Goal: Task Accomplishment & Management: Manage account settings

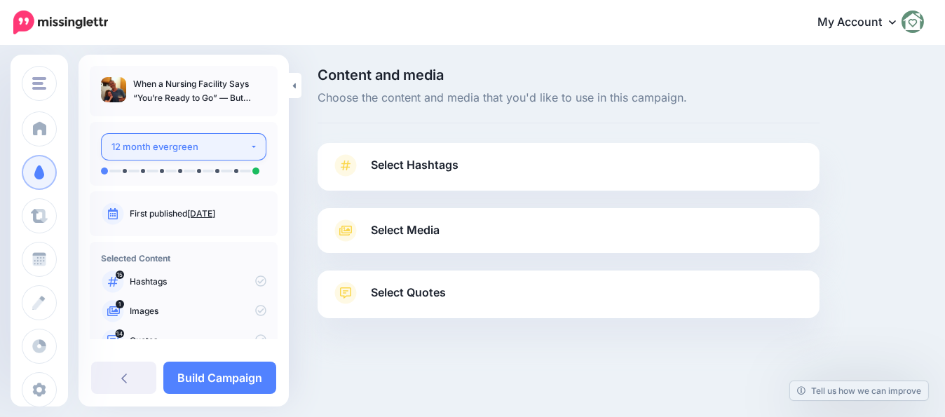
click at [171, 149] on div "12 month evergreen" at bounding box center [180, 147] width 138 height 16
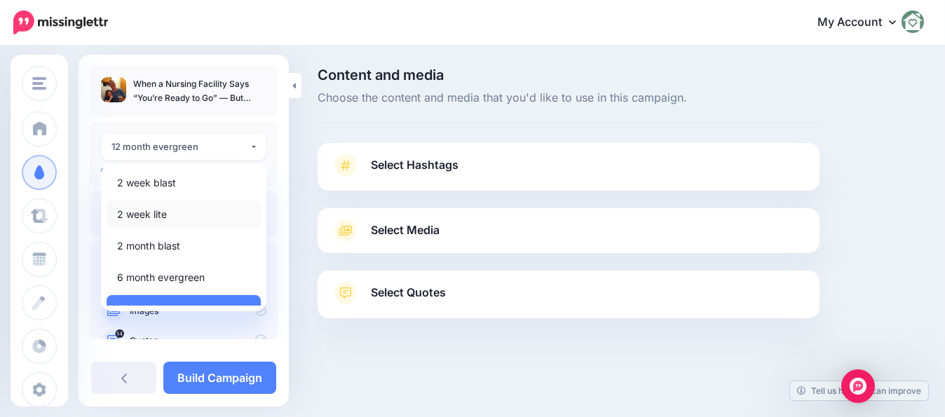
click at [142, 214] on span "2 week lite" at bounding box center [142, 214] width 50 height 17
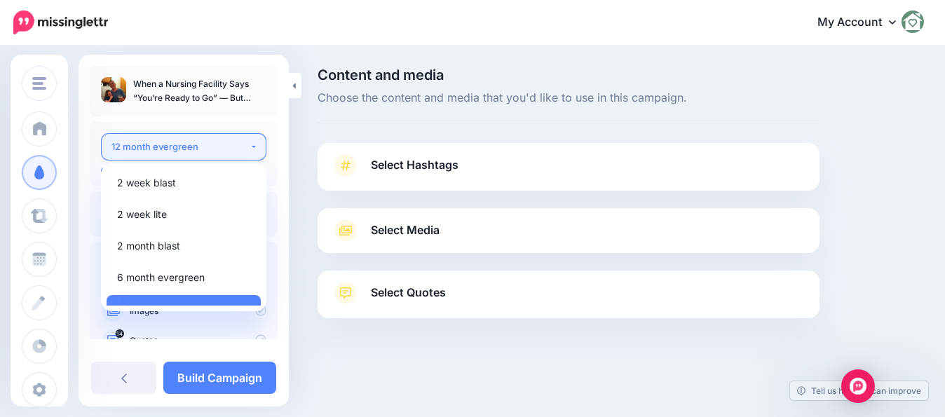
select select "******"
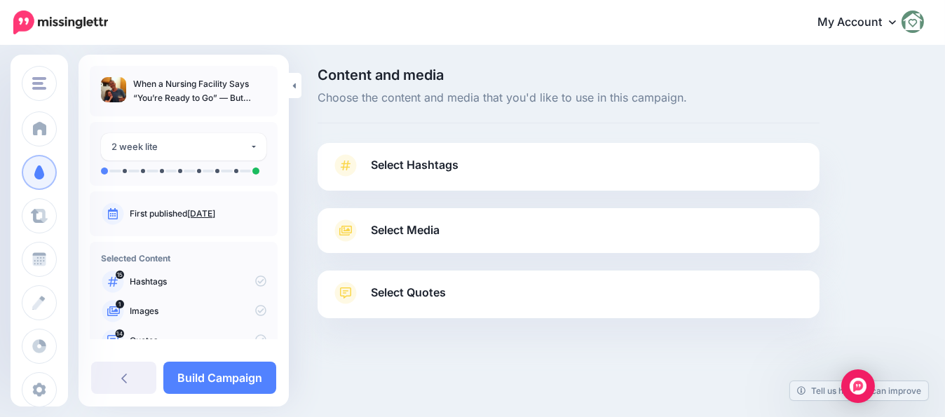
click at [184, 283] on p "Hashtags" at bounding box center [198, 281] width 137 height 13
click at [410, 176] on link "Select Hashtags" at bounding box center [569, 172] width 474 height 36
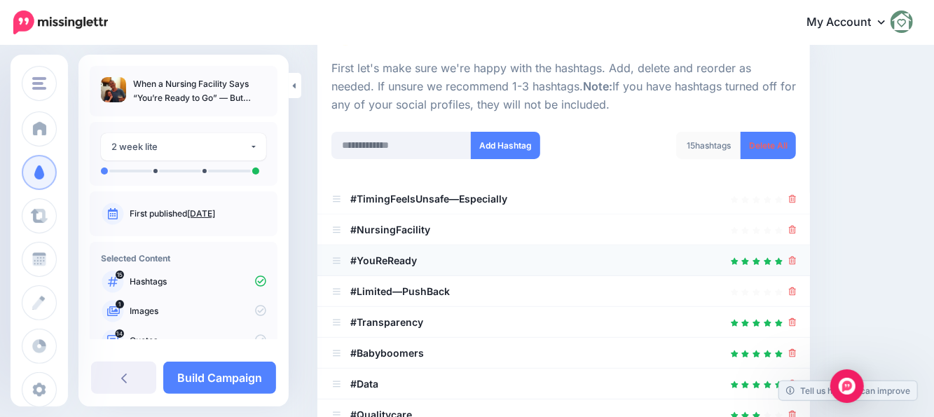
scroll to position [140, 0]
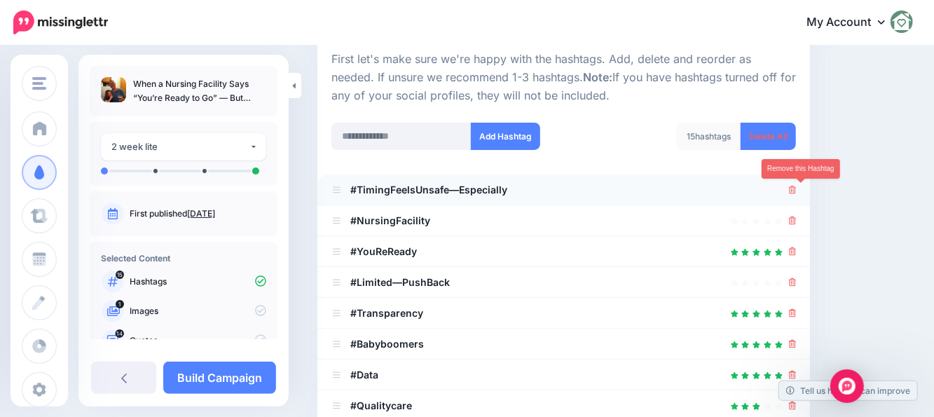
click at [797, 192] on icon at bounding box center [793, 190] width 8 height 8
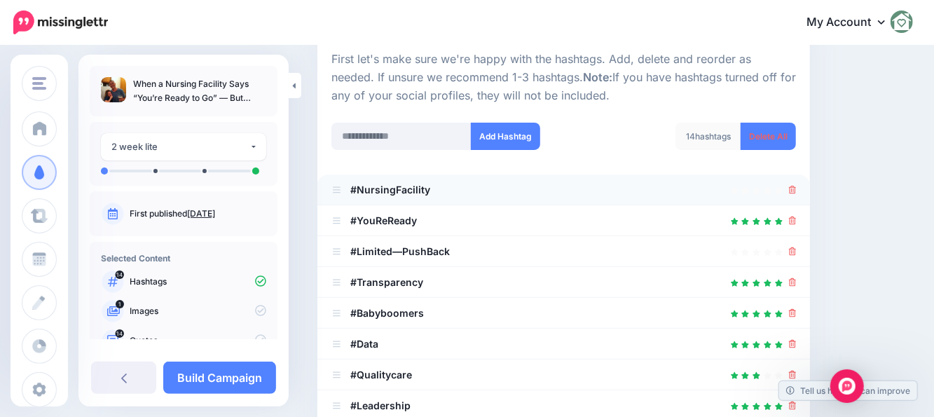
click at [803, 198] on li "#NursingFacility" at bounding box center [564, 190] width 493 height 31
click at [797, 187] on icon at bounding box center [793, 190] width 8 height 8
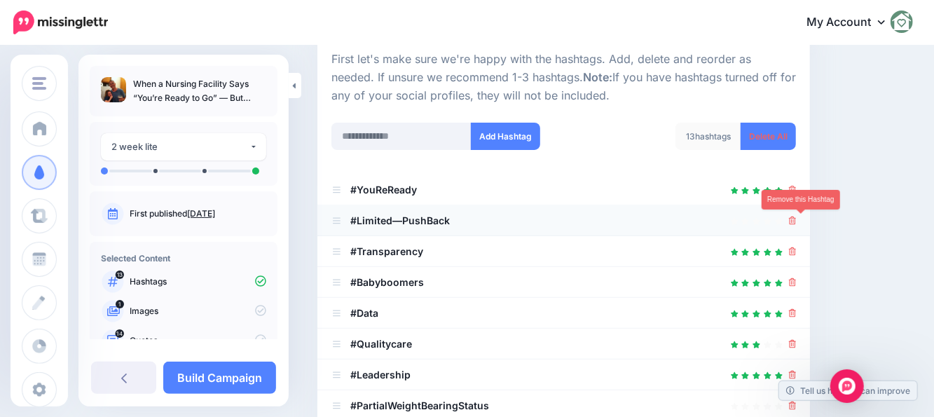
click at [797, 222] on icon at bounding box center [793, 221] width 8 height 8
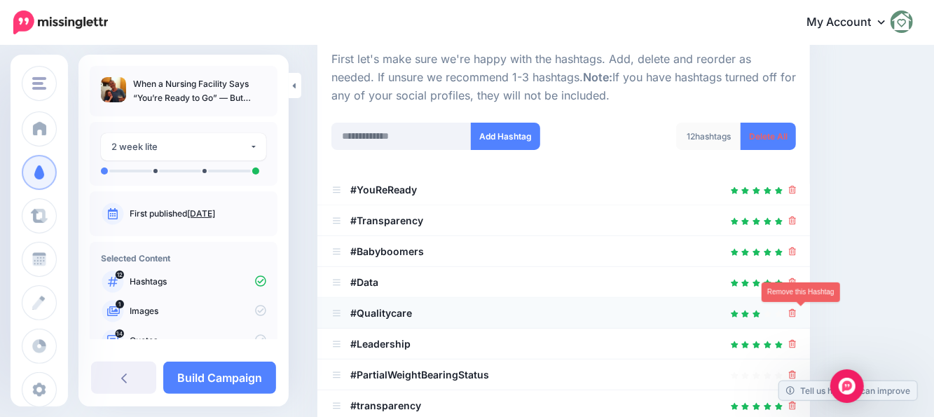
click at [797, 313] on icon at bounding box center [793, 313] width 8 height 8
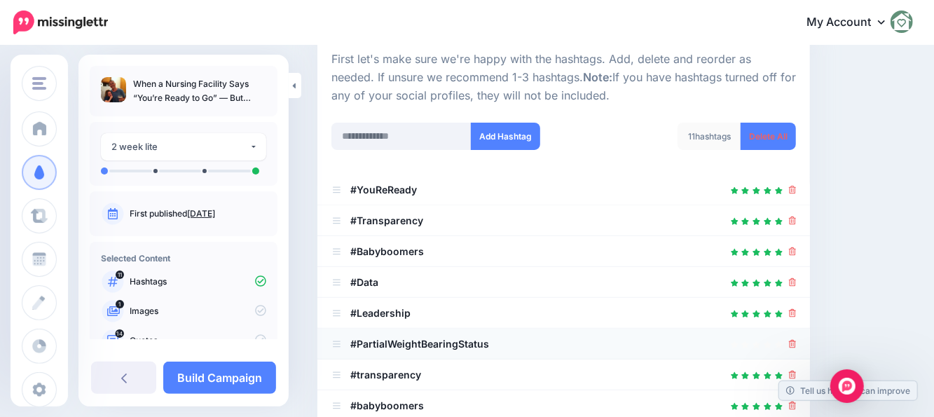
click at [797, 350] on div at bounding box center [793, 344] width 8 height 17
click at [797, 312] on icon at bounding box center [793, 313] width 8 height 8
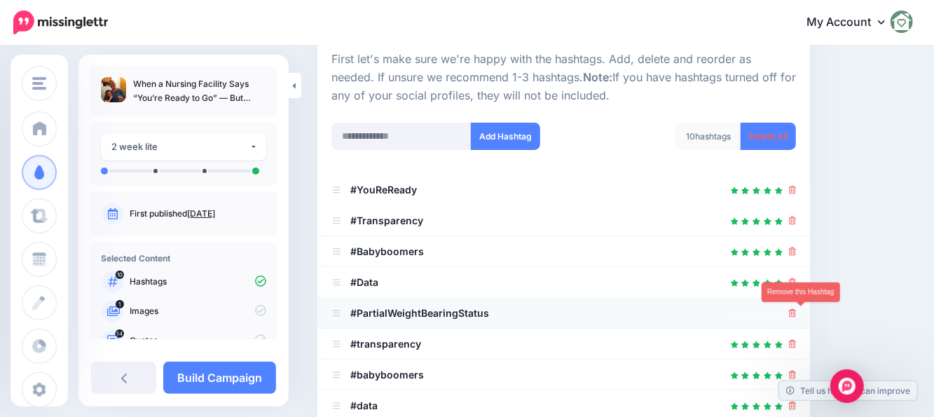
click at [797, 315] on icon at bounding box center [793, 313] width 8 height 8
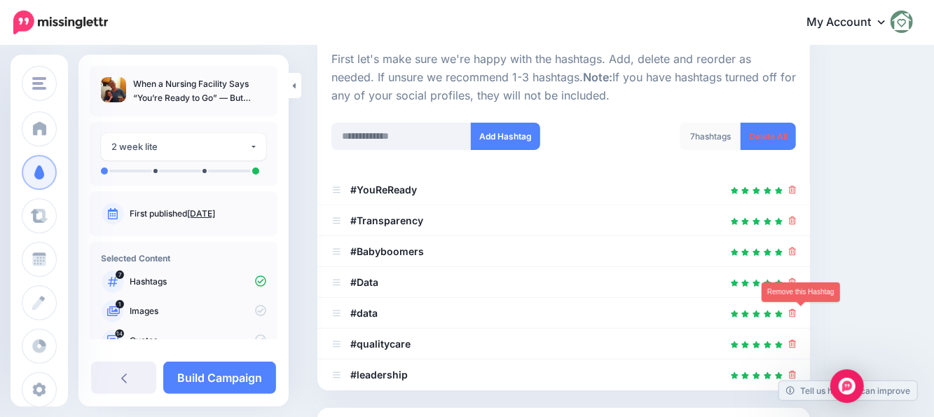
click at [797, 315] on icon at bounding box center [793, 313] width 8 height 8
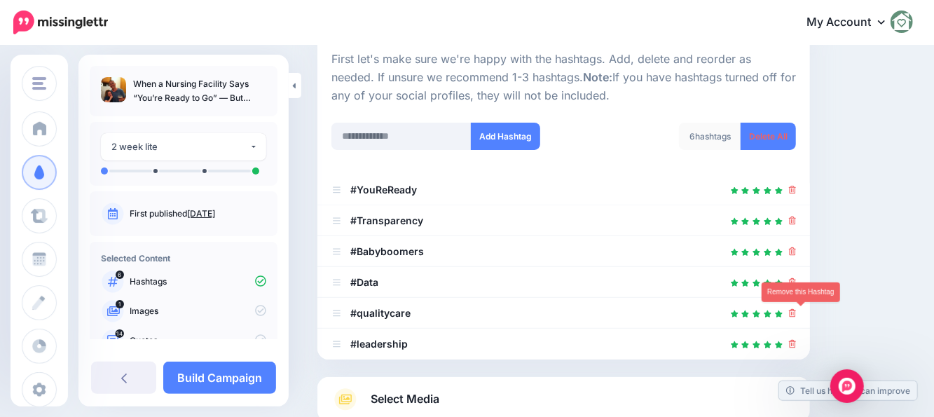
click at [797, 315] on icon at bounding box center [793, 313] width 8 height 8
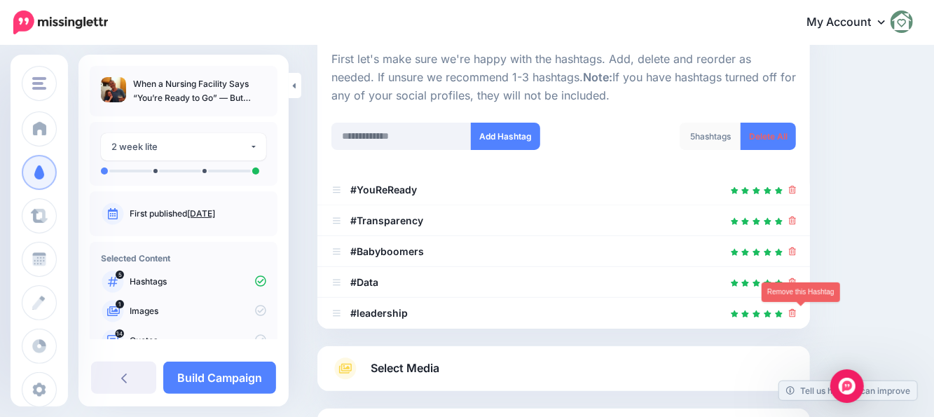
click at [797, 315] on icon at bounding box center [793, 313] width 8 height 8
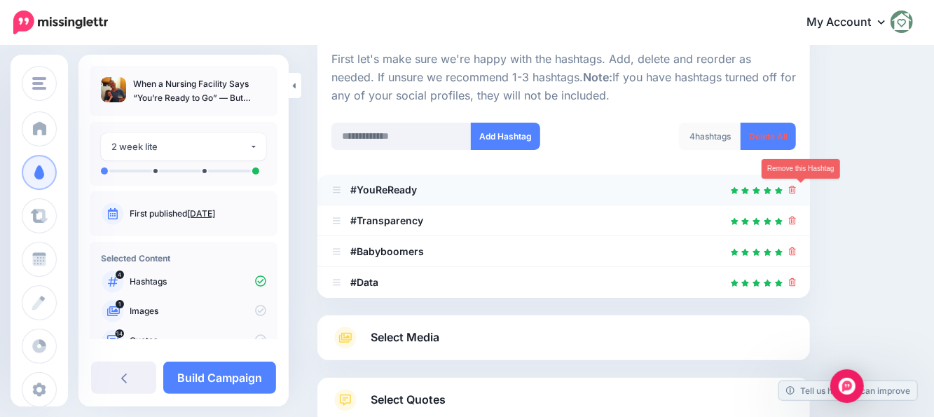
click at [797, 190] on icon at bounding box center [793, 190] width 8 height 8
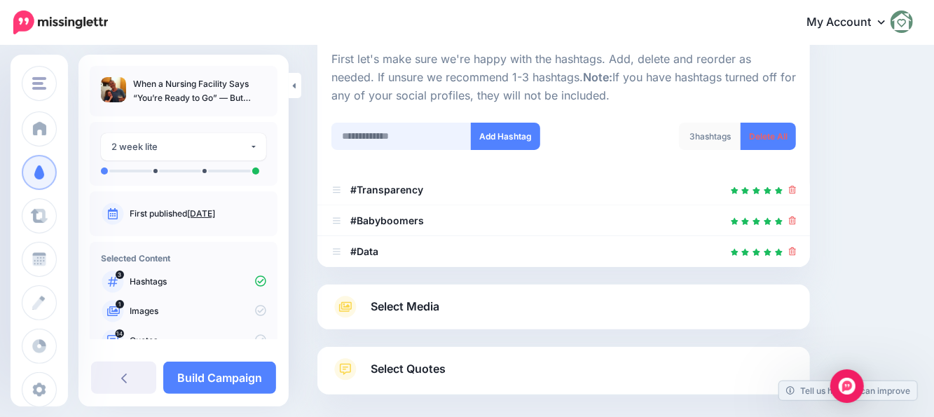
click at [359, 132] on input "text" at bounding box center [402, 136] width 140 height 27
type input "********"
click at [503, 134] on button "Add Hashtag" at bounding box center [505, 136] width 69 height 27
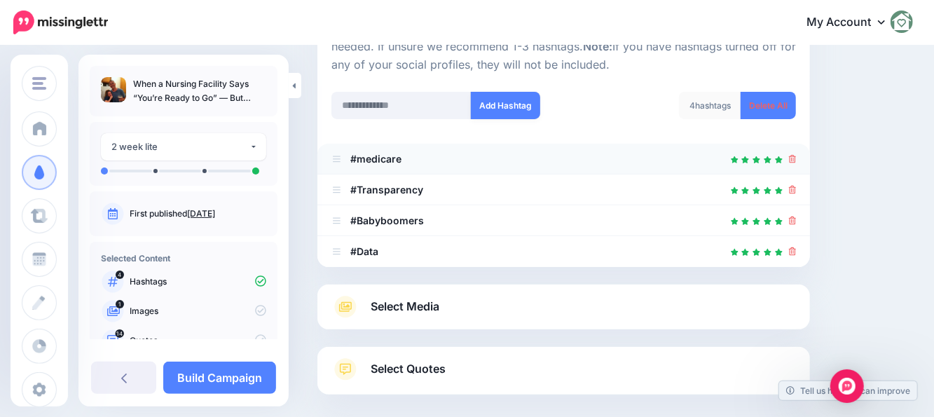
scroll to position [99, 0]
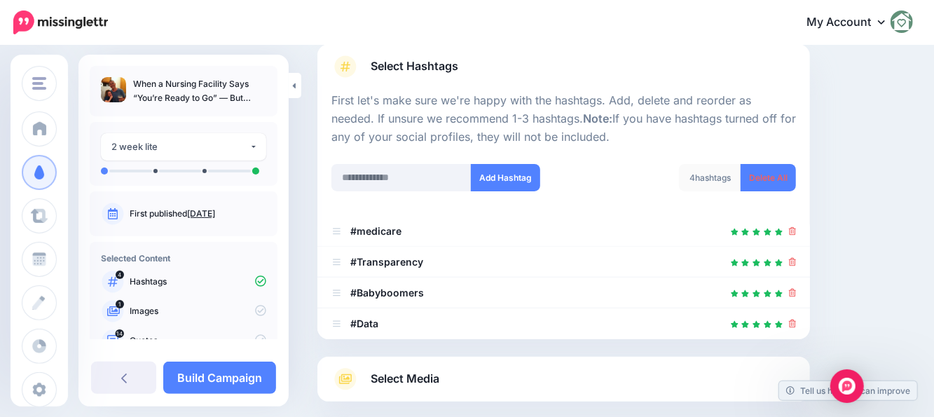
click at [504, 385] on link "Select Media" at bounding box center [564, 379] width 465 height 22
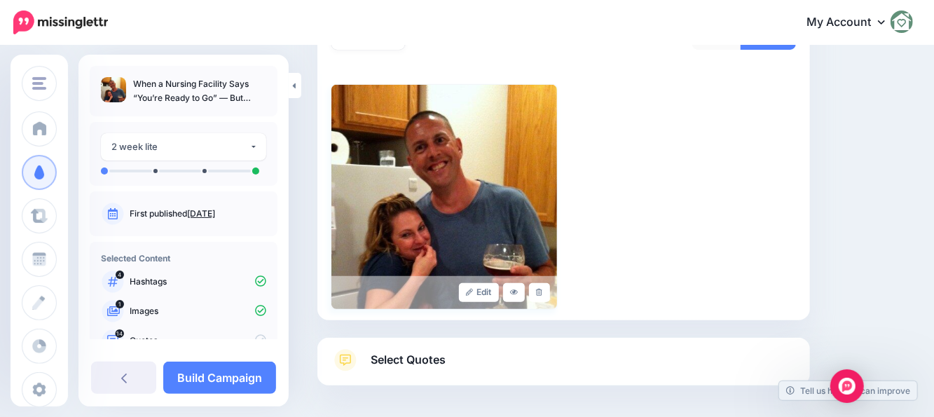
scroll to position [357, 0]
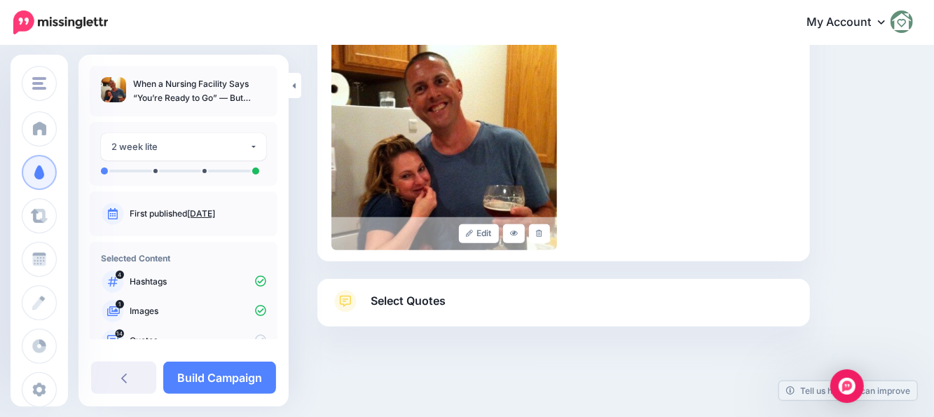
click at [455, 294] on link "Select Quotes" at bounding box center [564, 308] width 465 height 36
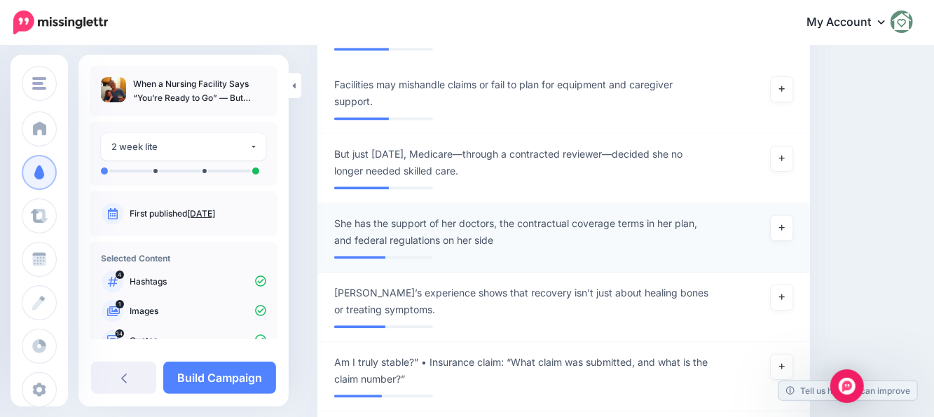
scroll to position [1479, 0]
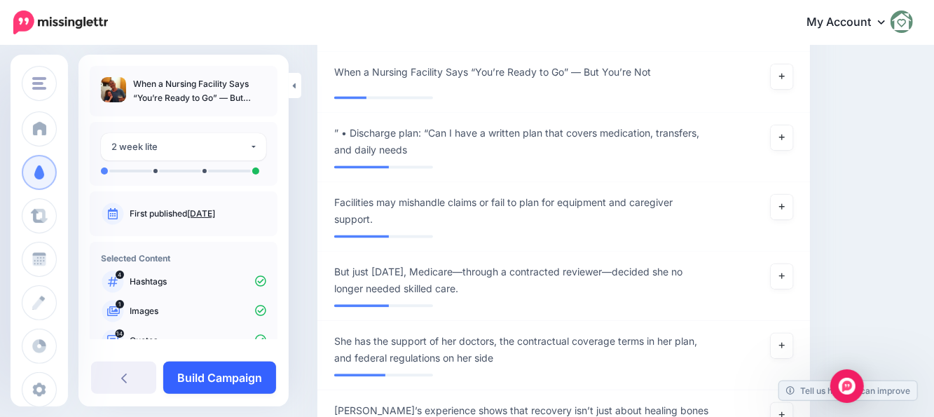
click at [207, 373] on link "Build Campaign" at bounding box center [219, 378] width 113 height 32
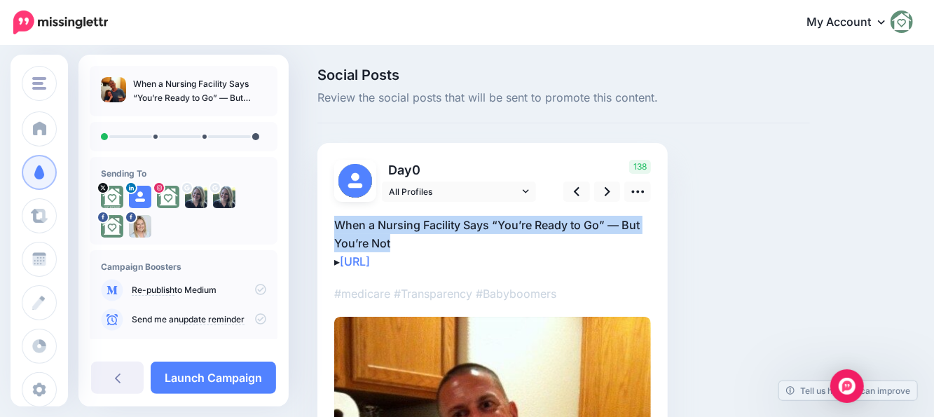
drag, startPoint x: 407, startPoint y: 245, endPoint x: 333, endPoint y: 224, distance: 77.2
click at [333, 224] on div "Day 0 0" at bounding box center [493, 405] width 350 height 525
copy p "When a Nursing Facility Says “You’re Ready to Go” — But You’re Not"
click at [638, 196] on icon at bounding box center [638, 191] width 15 height 15
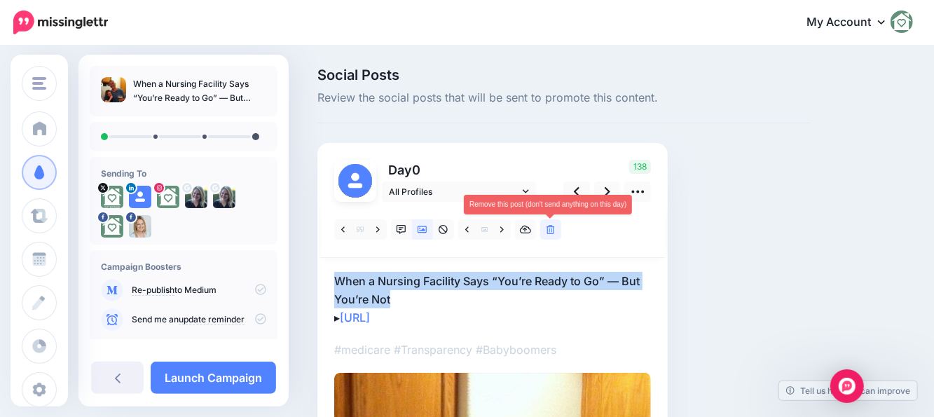
click at [546, 234] on link at bounding box center [550, 229] width 21 height 20
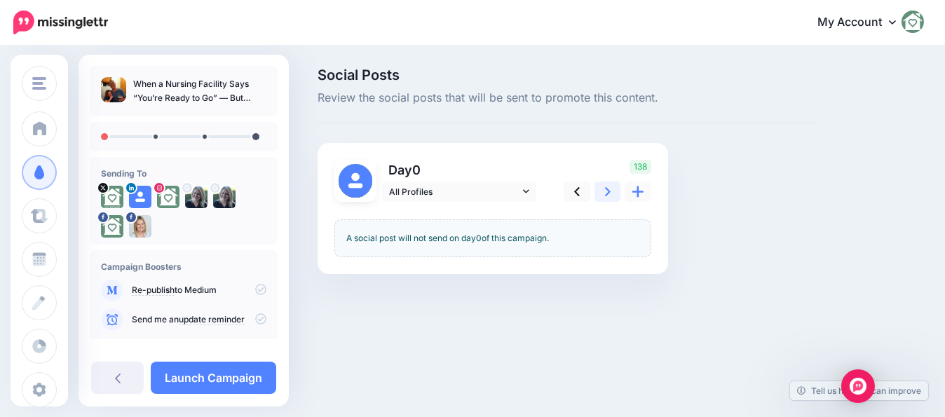
click at [609, 187] on icon at bounding box center [608, 191] width 6 height 15
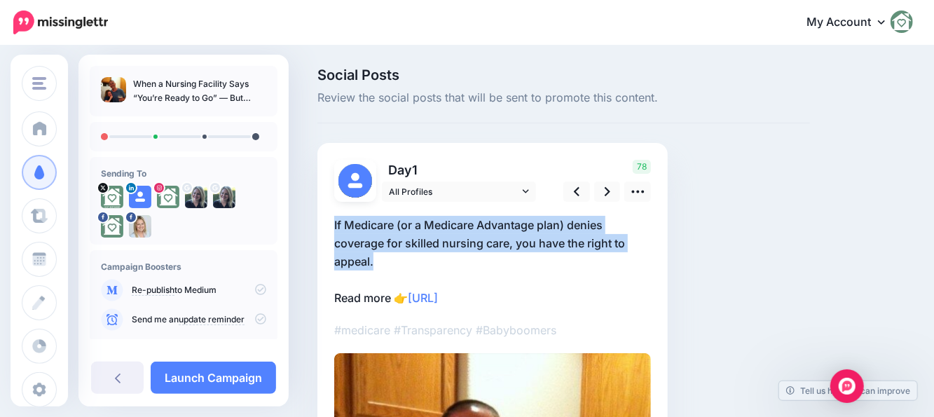
drag, startPoint x: 389, startPoint y: 256, endPoint x: 340, endPoint y: 220, distance: 60.7
click at [328, 229] on div "Day 1 78" at bounding box center [493, 423] width 350 height 561
click at [341, 219] on p "If Medicare (or a Medicare Advantage plan) denies coverage for skilled nursing …" at bounding box center [492, 261] width 317 height 91
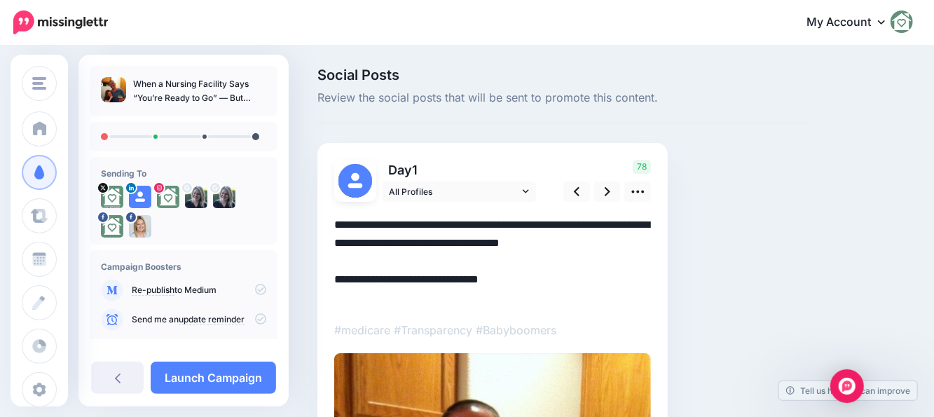
click at [334, 224] on textarea "**********" at bounding box center [492, 261] width 317 height 91
paste textarea "**********"
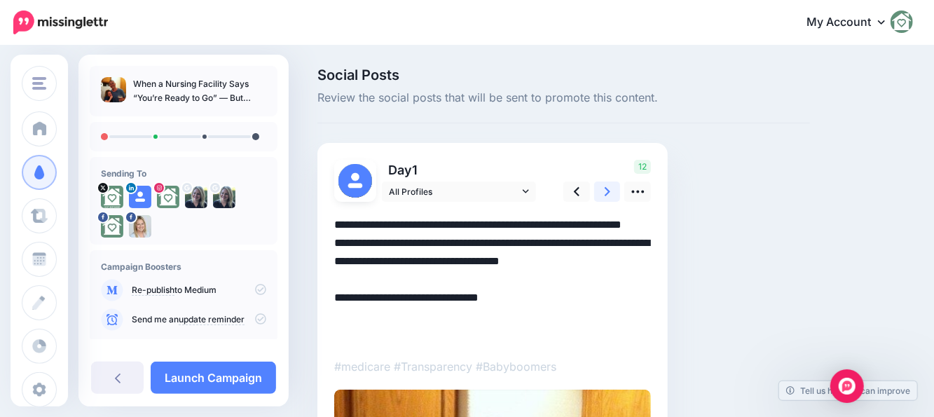
type textarea "**********"
click at [608, 192] on icon at bounding box center [608, 191] width 6 height 9
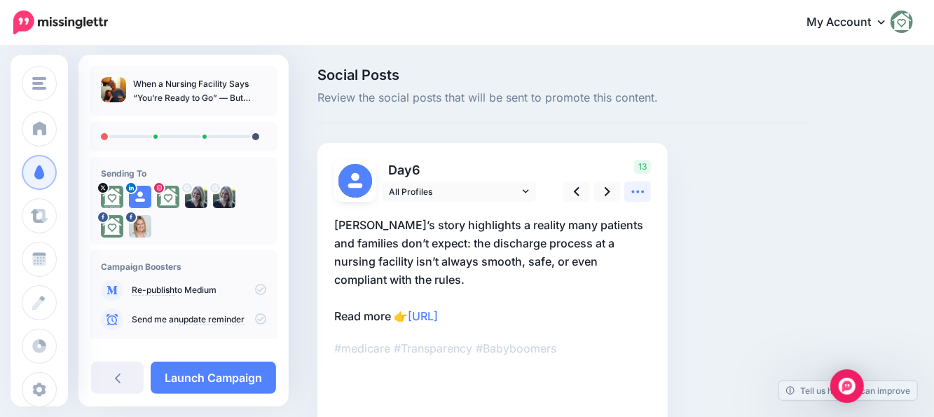
click at [632, 192] on icon at bounding box center [638, 192] width 13 height 3
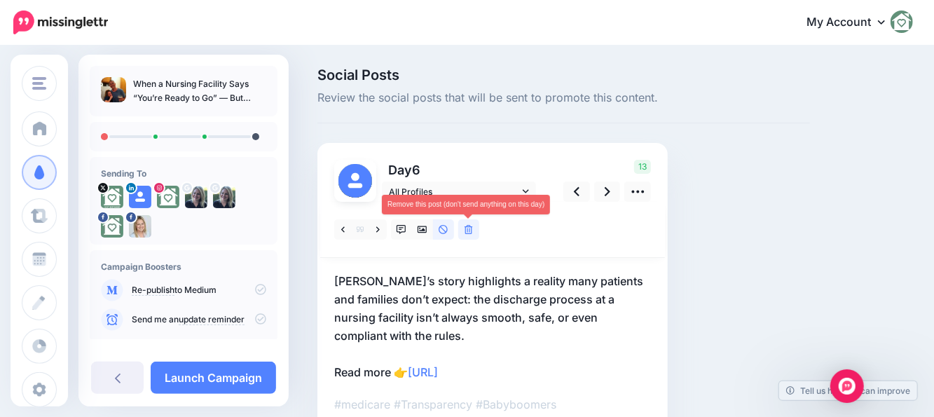
click at [470, 229] on icon at bounding box center [469, 230] width 8 height 10
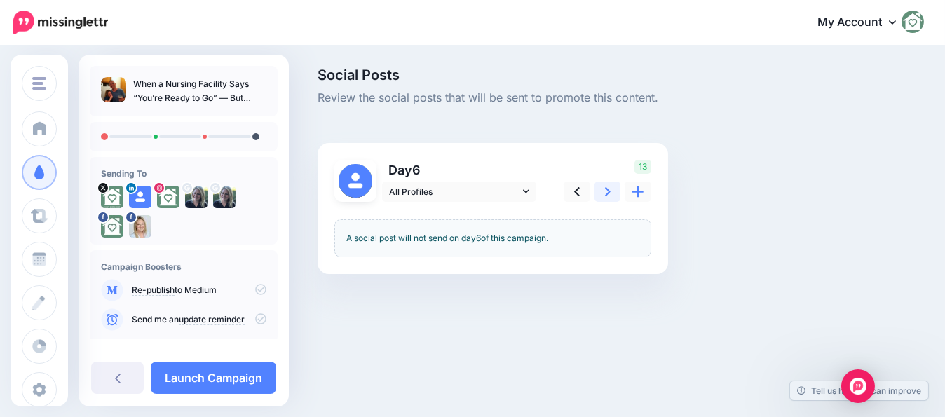
click at [605, 192] on icon at bounding box center [608, 191] width 6 height 15
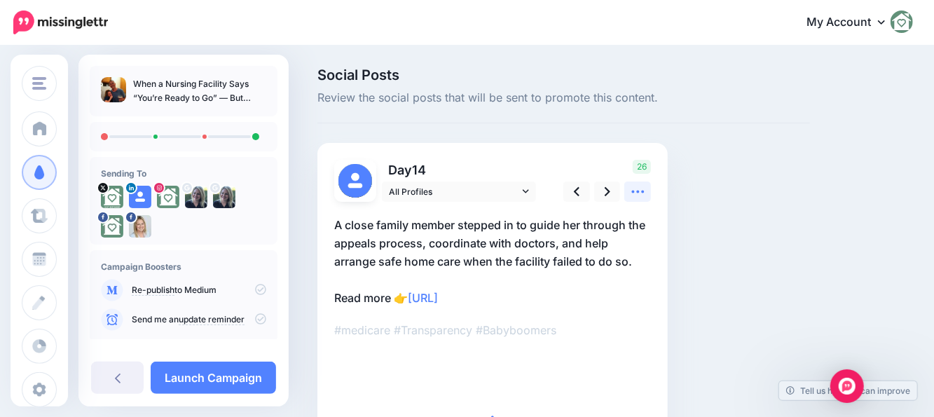
click at [644, 196] on icon at bounding box center [638, 191] width 15 height 15
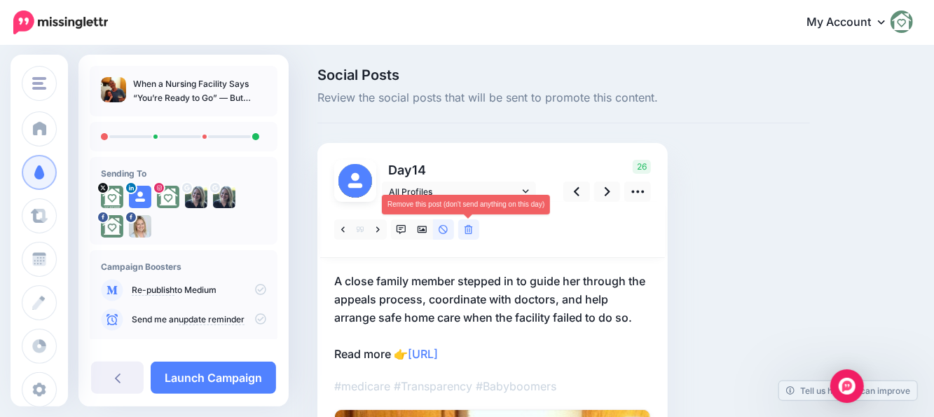
drag, startPoint x: 473, startPoint y: 226, endPoint x: 507, endPoint y: 248, distance: 40.6
click at [473, 226] on link at bounding box center [468, 229] width 21 height 20
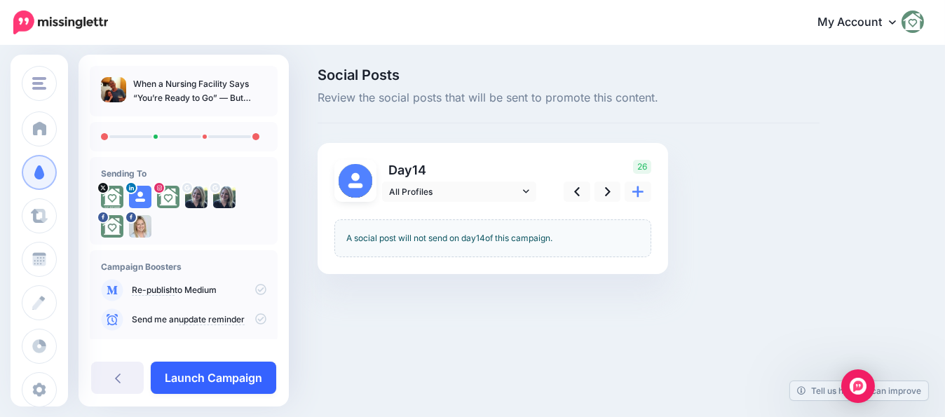
click at [228, 376] on link "Launch Campaign" at bounding box center [213, 378] width 125 height 32
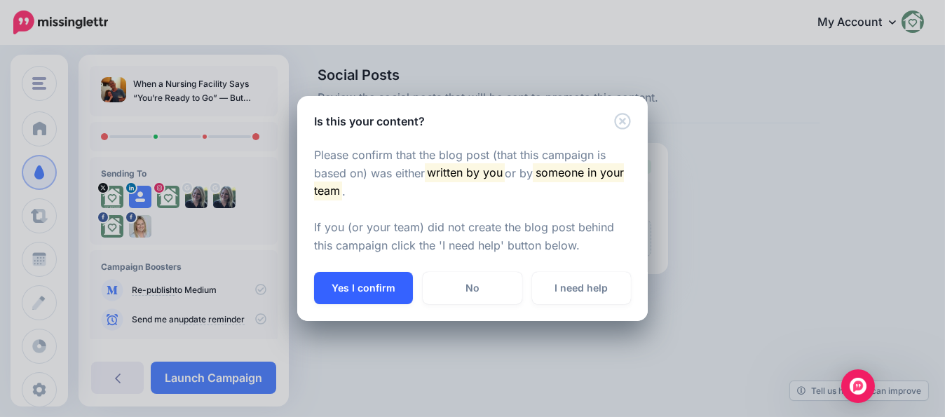
click at [351, 279] on button "Yes I confirm" at bounding box center [363, 288] width 99 height 32
